Goal: Information Seeking & Learning: Learn about a topic

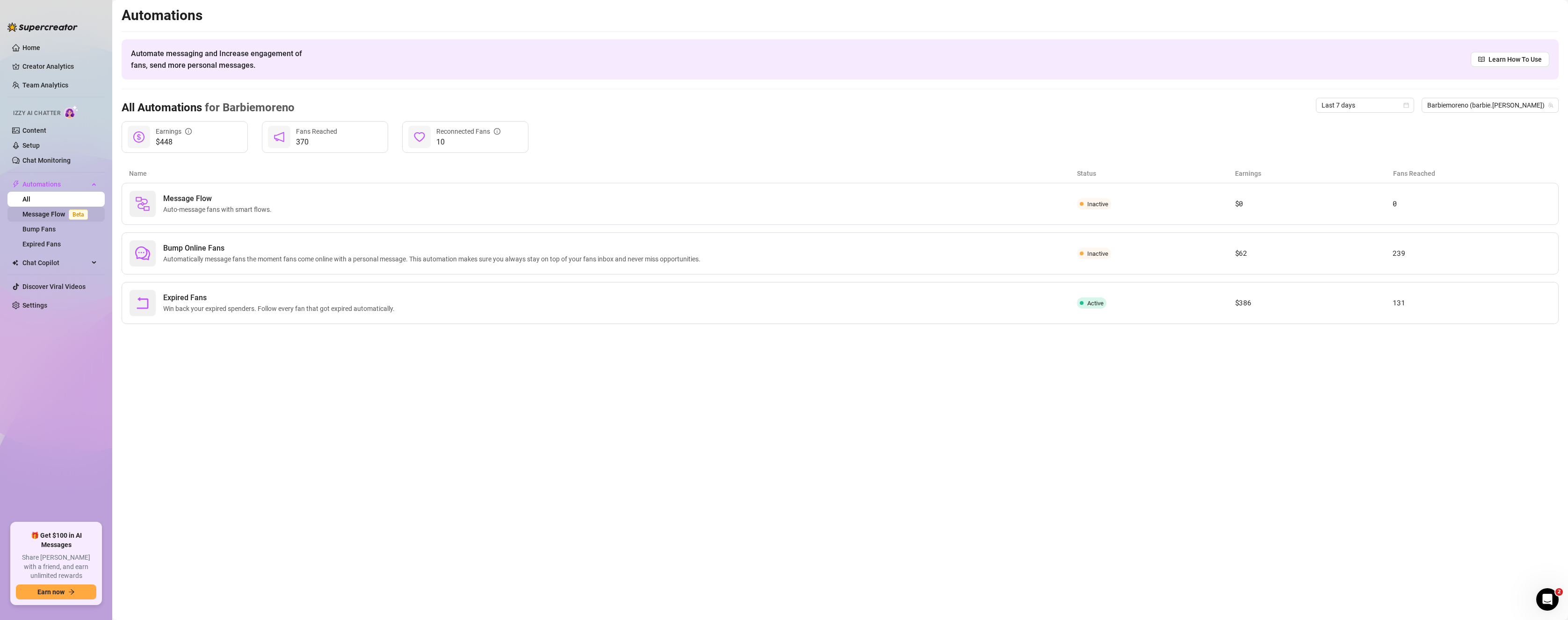
click at [60, 214] on link "Message Flow Beta" at bounding box center [57, 214] width 69 height 7
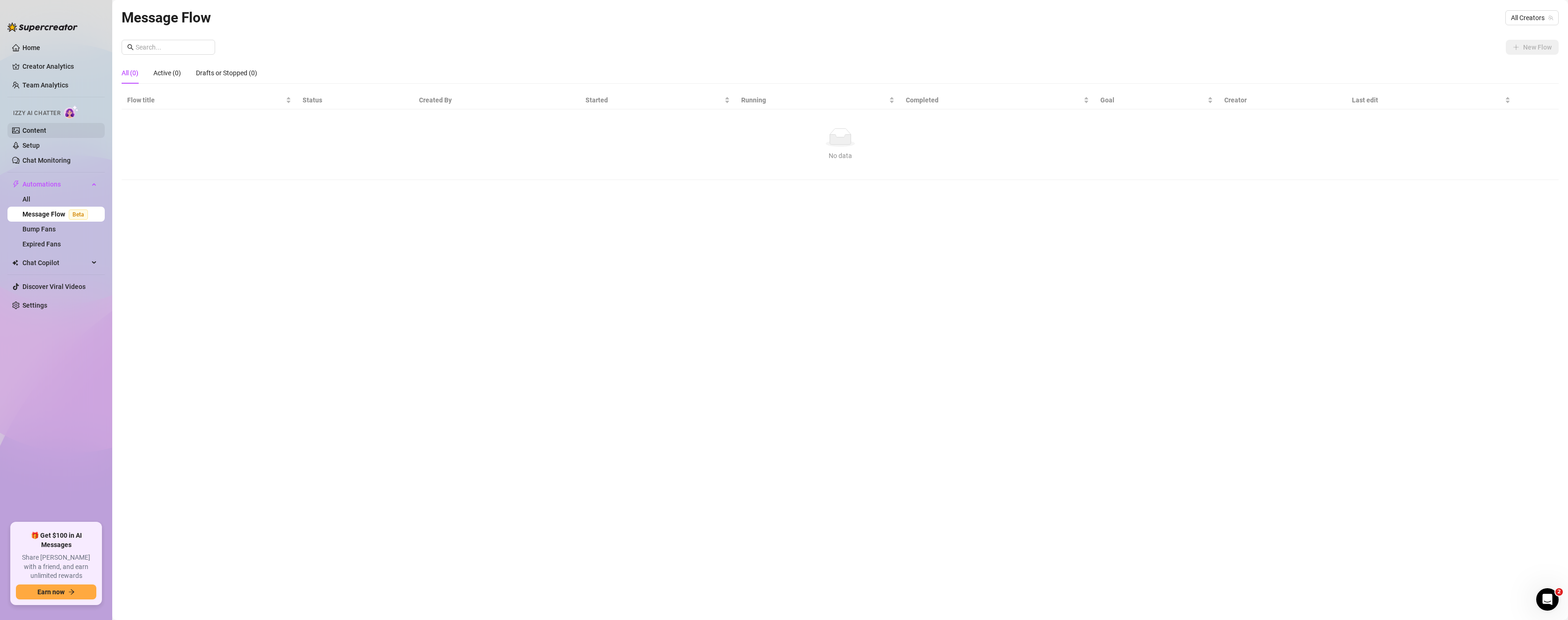
click at [46, 128] on link "Content" at bounding box center [34, 130] width 24 height 7
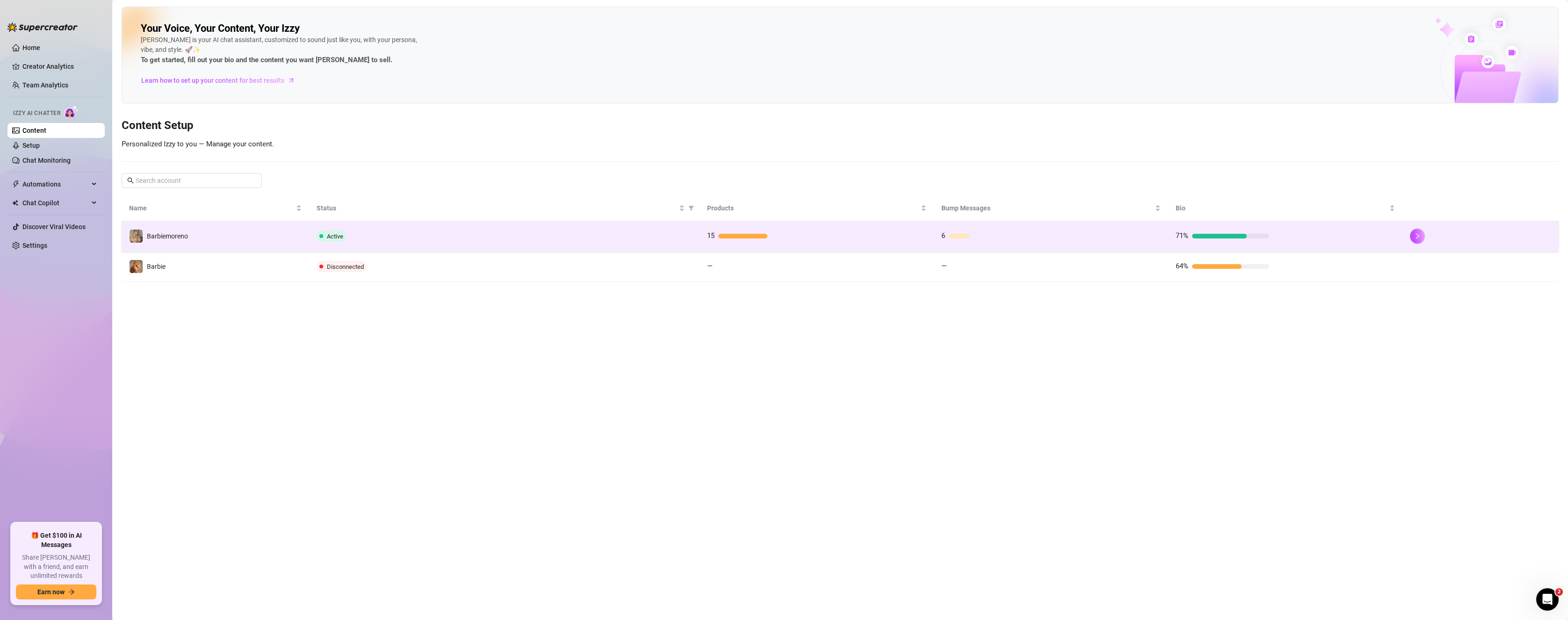
click at [317, 235] on span "Active" at bounding box center [331, 236] width 29 height 11
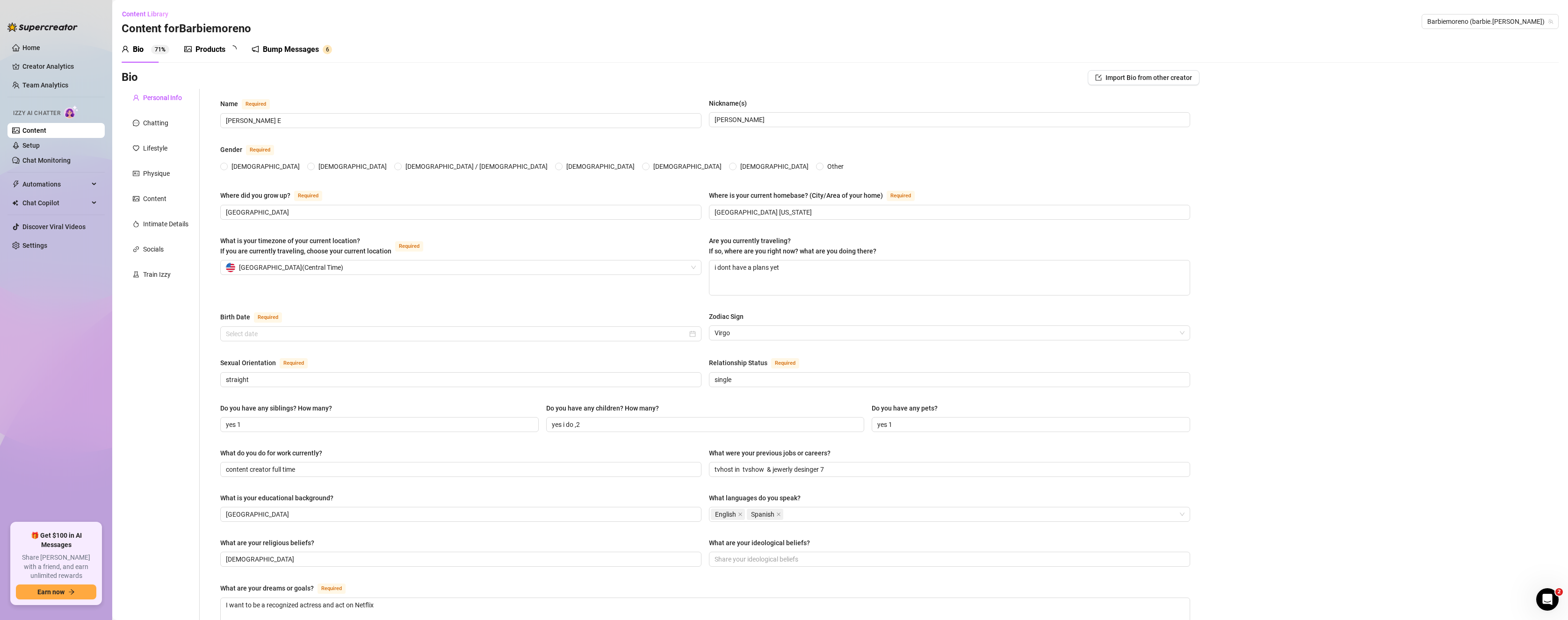
radio input "true"
type input "[DATE]"
click at [47, 242] on link "Settings" at bounding box center [35, 245] width 25 height 7
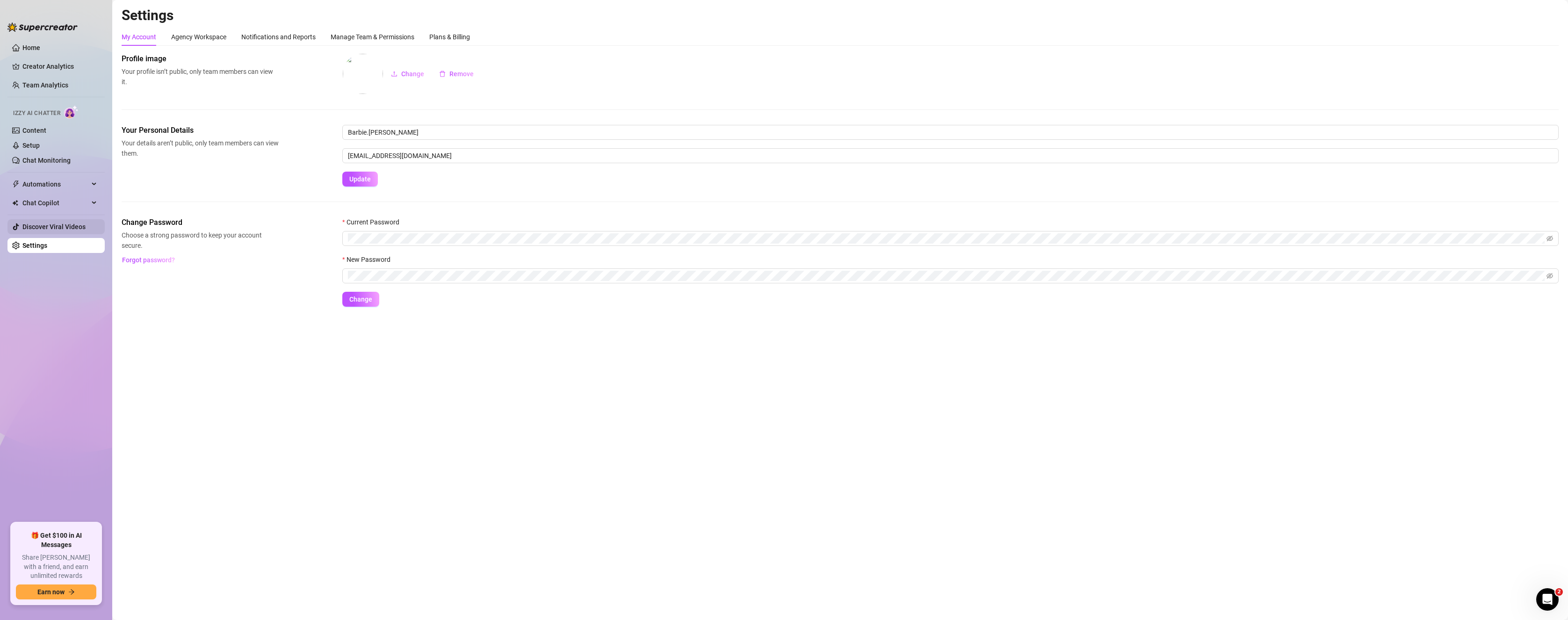
click at [55, 231] on link "Discover Viral Videos" at bounding box center [54, 226] width 63 height 7
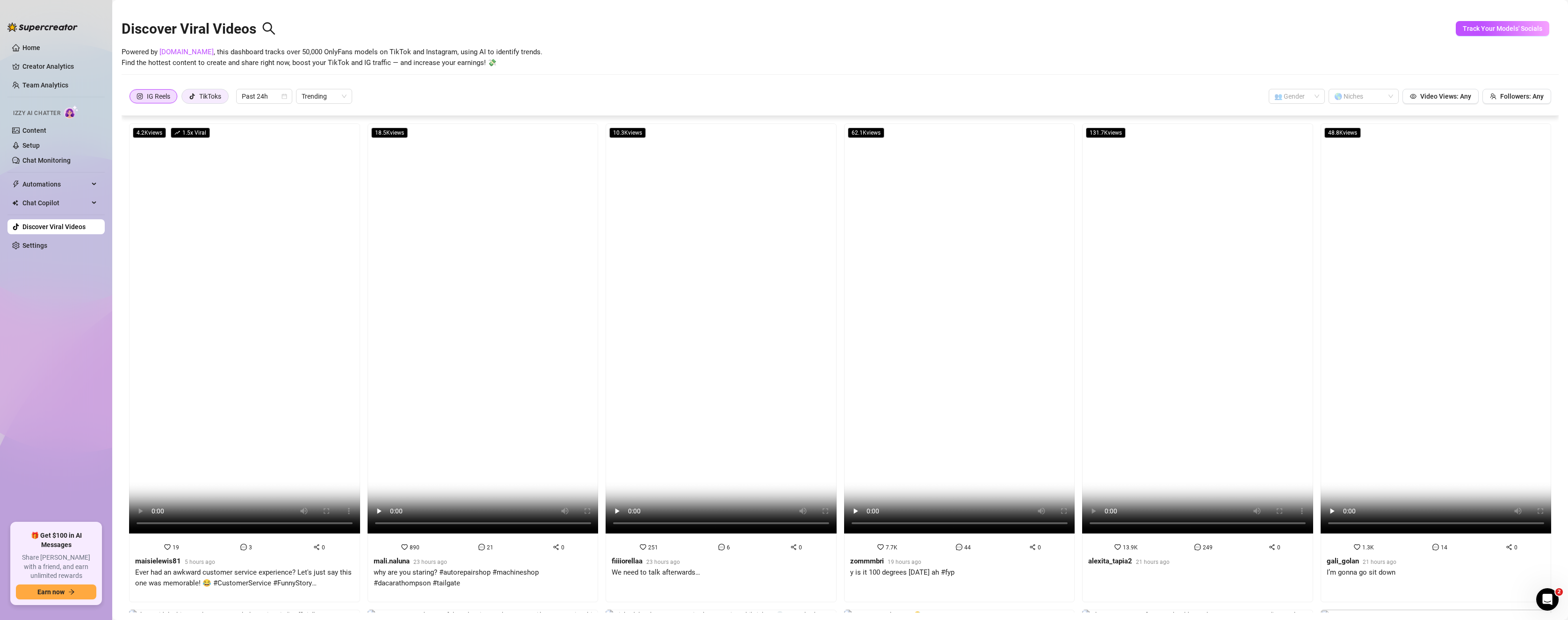
click at [215, 98] on div "TikToks" at bounding box center [210, 96] width 22 height 14
click at [184, 99] on input "TikToks" at bounding box center [184, 99] width 0 height 0
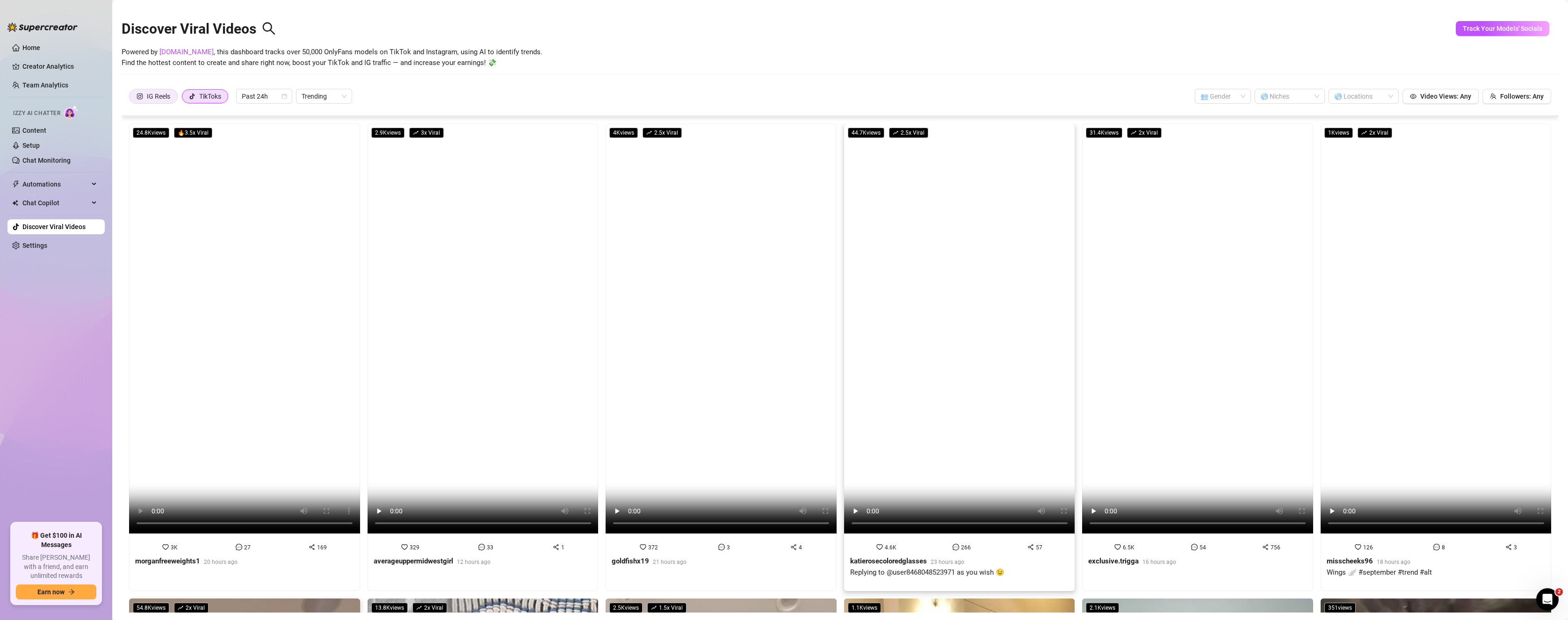
click at [150, 98] on div "IG Reels" at bounding box center [158, 96] width 23 height 14
click at [132, 99] on input "IG Reels" at bounding box center [132, 99] width 0 height 0
